Goal: Task Accomplishment & Management: Use online tool/utility

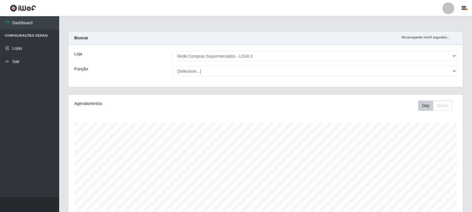
select select "162"
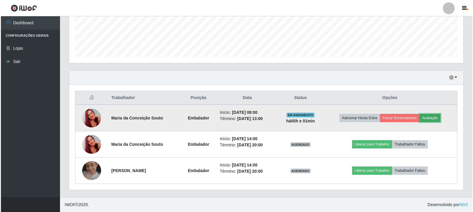
scroll to position [123, 394]
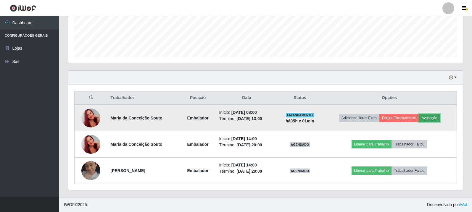
click at [440, 121] on button "Avaliação" at bounding box center [429, 118] width 21 height 8
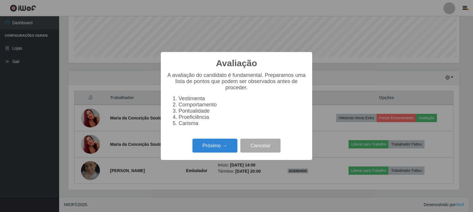
scroll to position [123, 391]
click at [215, 148] on button "Próximo →" at bounding box center [215, 146] width 45 height 14
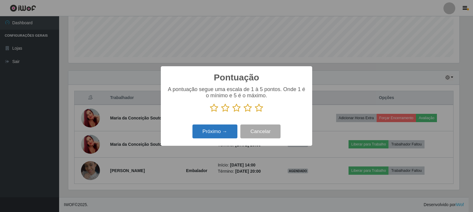
drag, startPoint x: 258, startPoint y: 108, endPoint x: 229, endPoint y: 134, distance: 39.2
click at [258, 108] on icon at bounding box center [259, 108] width 8 height 9
click at [255, 112] on input "radio" at bounding box center [255, 112] width 0 height 0
click at [228, 135] on button "Próximo →" at bounding box center [215, 132] width 45 height 14
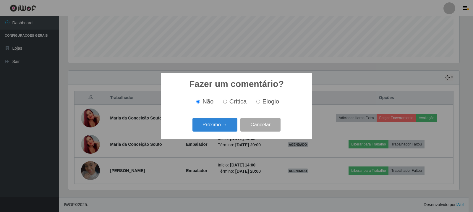
click at [263, 105] on span "Elogio" at bounding box center [271, 101] width 17 height 7
click at [260, 104] on input "Elogio" at bounding box center [259, 102] width 4 height 4
radio input "true"
click at [228, 124] on button "Próximo →" at bounding box center [215, 125] width 45 height 14
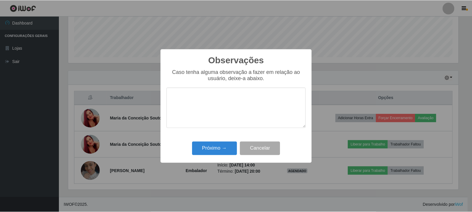
scroll to position [295783, 295515]
click at [228, 145] on button "Próximo →" at bounding box center [215, 149] width 45 height 14
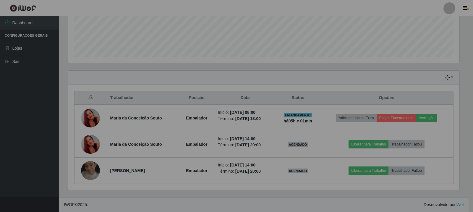
scroll to position [123, 394]
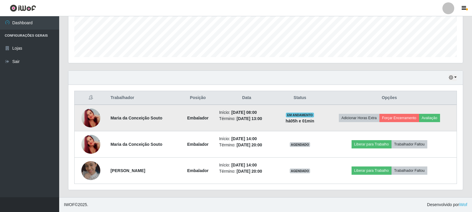
click at [410, 113] on td "Adicionar Horas Extra Forçar Encerramento Avaliação" at bounding box center [389, 118] width 135 height 27
click at [433, 117] on button "Avaliação" at bounding box center [429, 118] width 21 height 8
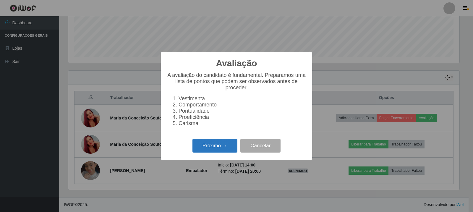
click at [214, 147] on button "Próximo →" at bounding box center [215, 146] width 45 height 14
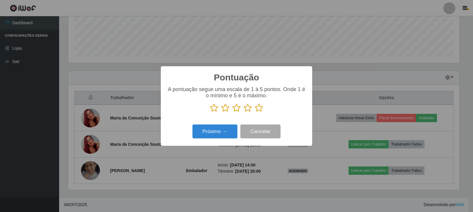
click at [259, 107] on icon at bounding box center [259, 108] width 8 height 9
click at [255, 112] on input "radio" at bounding box center [255, 112] width 0 height 0
click at [222, 130] on button "Próximo →" at bounding box center [215, 132] width 45 height 14
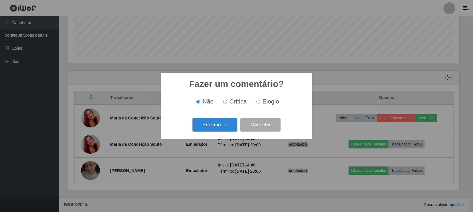
click at [261, 105] on label "Elogio" at bounding box center [266, 101] width 25 height 7
click at [260, 104] on input "Elogio" at bounding box center [259, 102] width 4 height 4
radio input "true"
click at [228, 123] on button "Próximo →" at bounding box center [215, 125] width 45 height 14
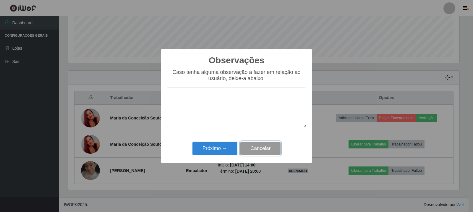
click at [267, 147] on button "Cancelar" at bounding box center [261, 149] width 40 height 14
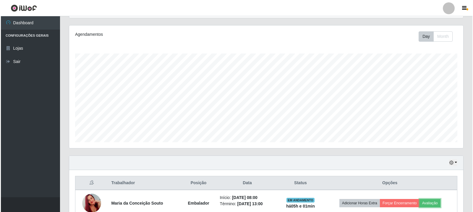
scroll to position [148, 0]
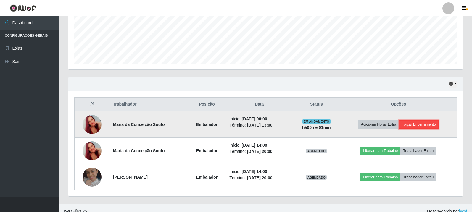
click at [427, 124] on button "Forçar Encerramento" at bounding box center [419, 124] width 40 height 8
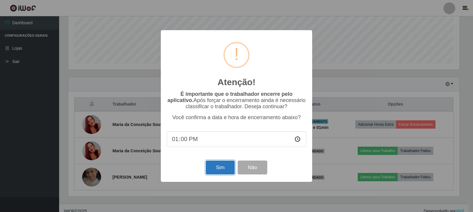
click at [228, 166] on button "Sim" at bounding box center [220, 168] width 29 height 14
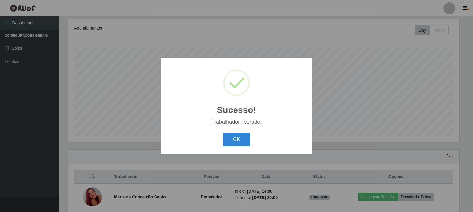
click at [399, 49] on div "Sucesso! × Trabalhador liberado. OK Cancel" at bounding box center [236, 106] width 473 height 212
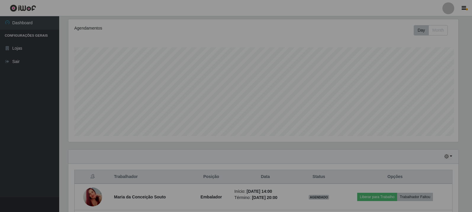
scroll to position [123, 394]
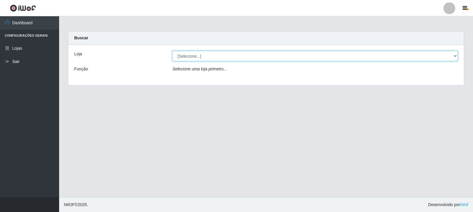
click at [454, 56] on select "[Selecione...] Rede Compras Supermercados - LOJA 3" at bounding box center [316, 56] width 286 height 10
select select "162"
click at [173, 51] on select "[Selecione...] Rede Compras Supermercados - LOJA 3" at bounding box center [316, 56] width 286 height 10
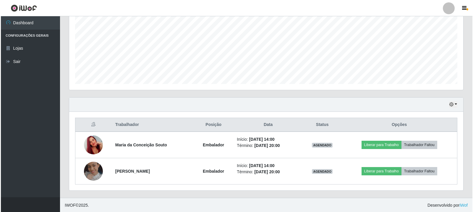
scroll to position [128, 0]
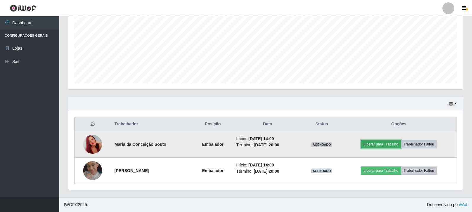
click at [371, 143] on button "Liberar para Trabalho" at bounding box center [381, 144] width 40 height 8
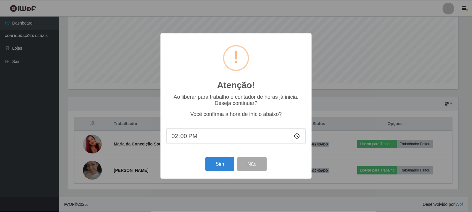
scroll to position [123, 391]
click at [220, 166] on button "Sim" at bounding box center [220, 164] width 29 height 14
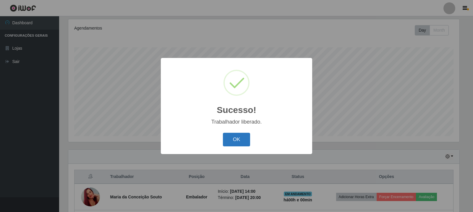
click at [240, 140] on button "OK" at bounding box center [237, 140] width 28 height 14
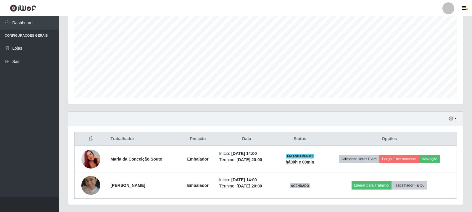
scroll to position [128, 0]
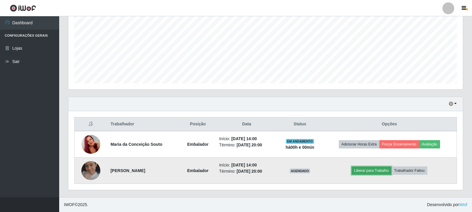
click at [373, 168] on button "Liberar para Trabalho" at bounding box center [372, 171] width 40 height 8
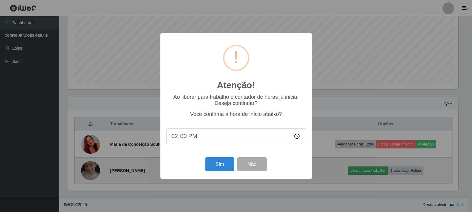
scroll to position [123, 391]
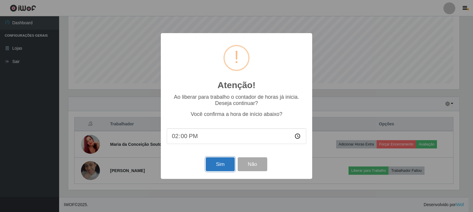
click at [218, 166] on button "Sim" at bounding box center [220, 164] width 29 height 14
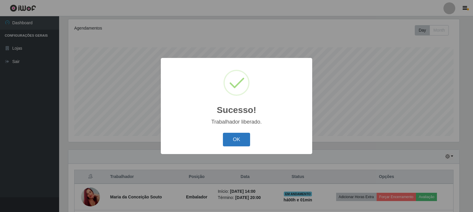
click at [244, 140] on button "OK" at bounding box center [237, 140] width 28 height 14
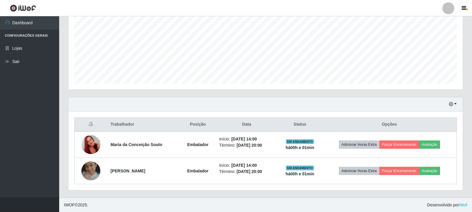
scroll to position [128, 0]
